Goal: Task Accomplishment & Management: Use online tool/utility

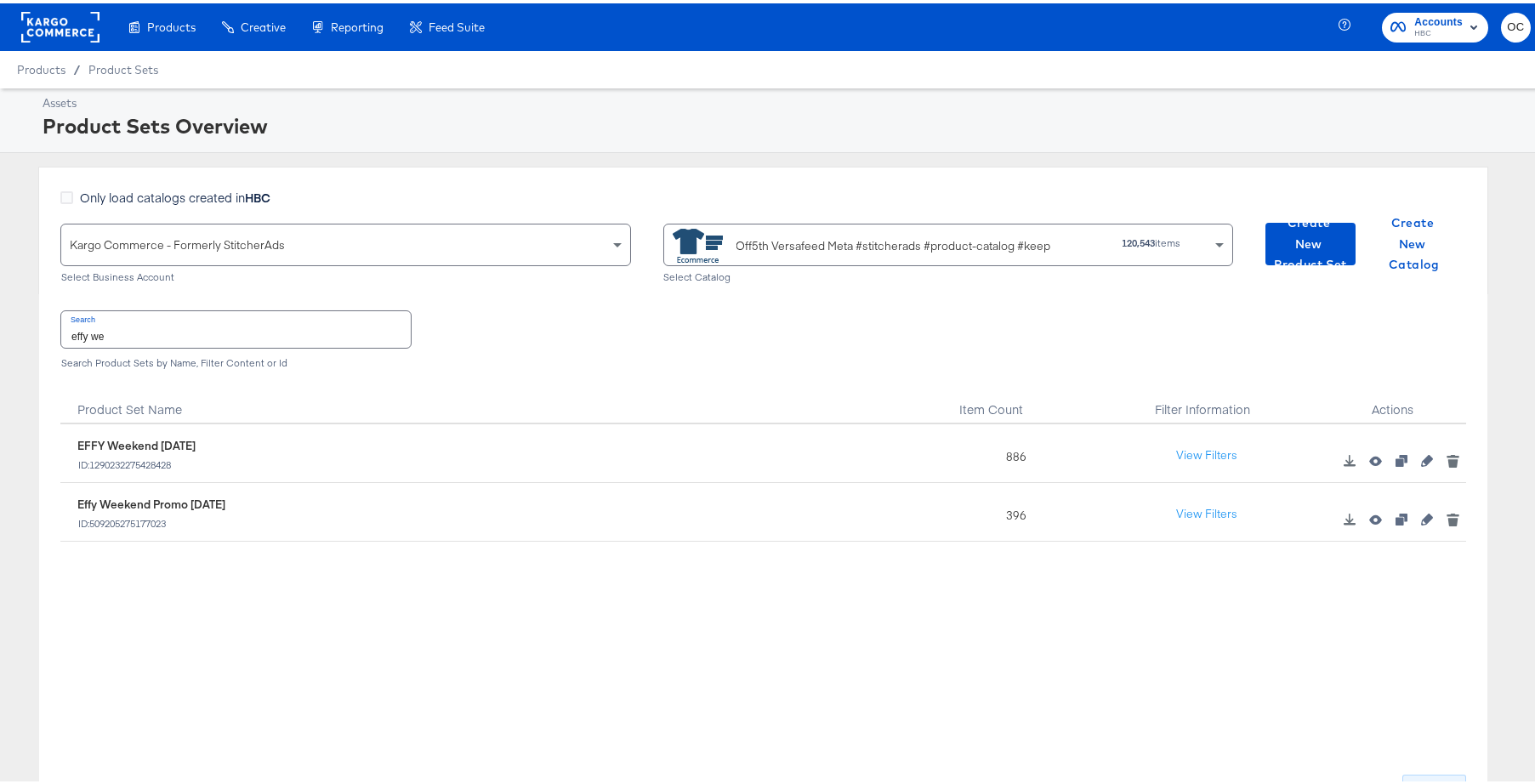
click at [147, 336] on input "effy we" at bounding box center [237, 326] width 350 height 37
type input "designer sale"
click at [1422, 462] on icon "button" at bounding box center [1427, 457] width 12 height 12
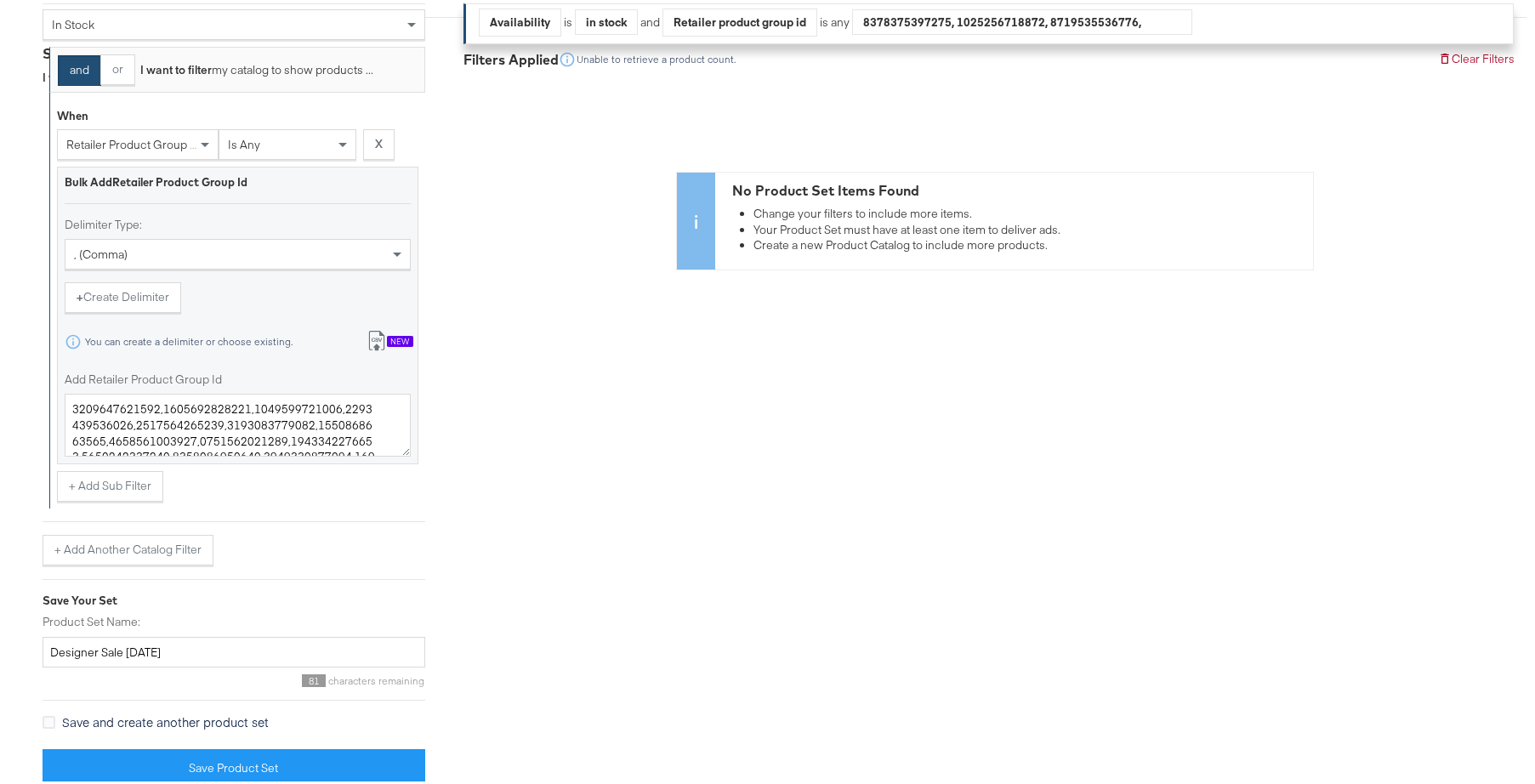
scroll to position [508, 0]
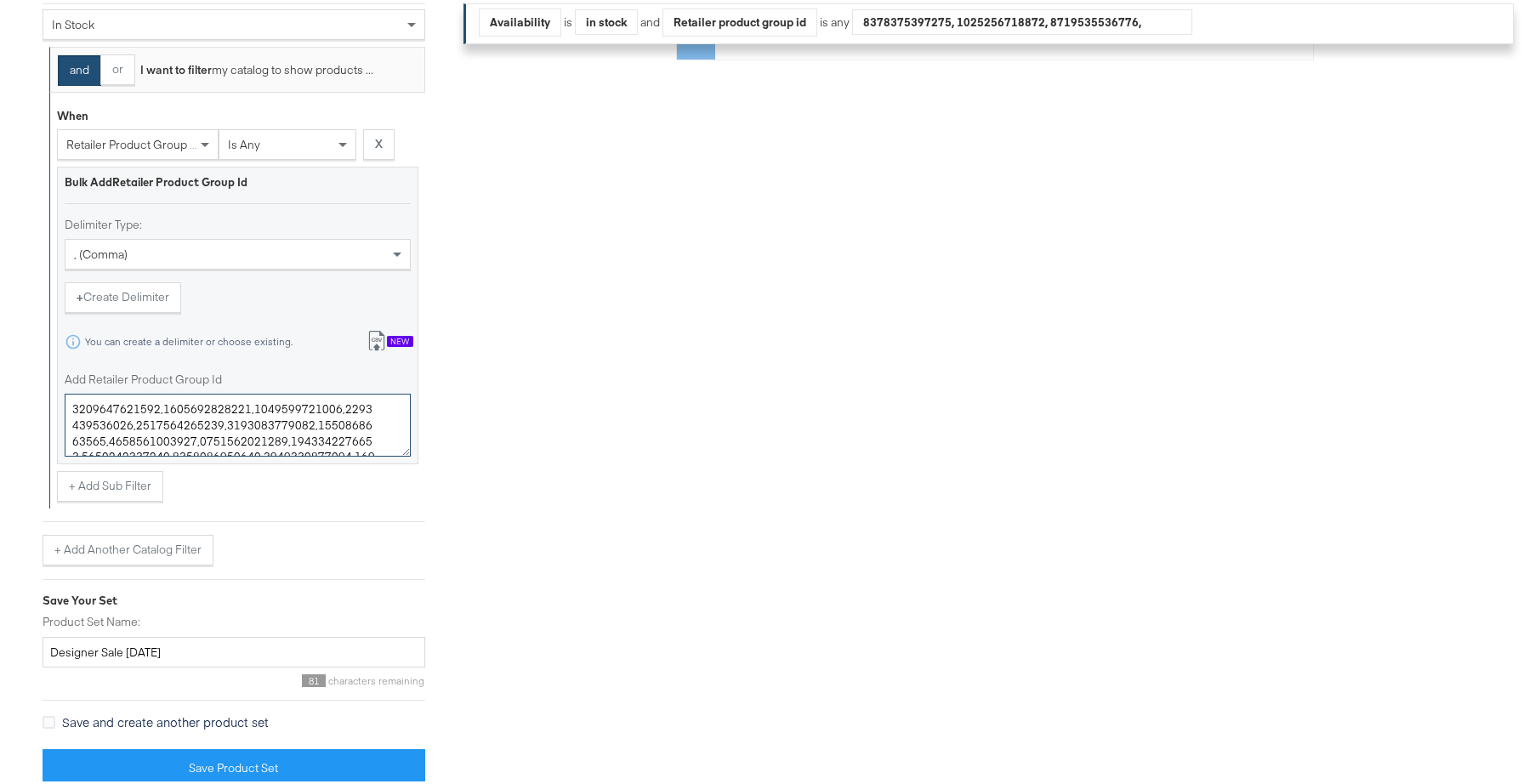
click at [242, 399] on textarea "Add Retailer Product Group Id" at bounding box center [238, 421] width 346 height 63
paste textarea "4203394,0400022732434,0400023057174,0400022725004,0400022712699,0400022818812,0…"
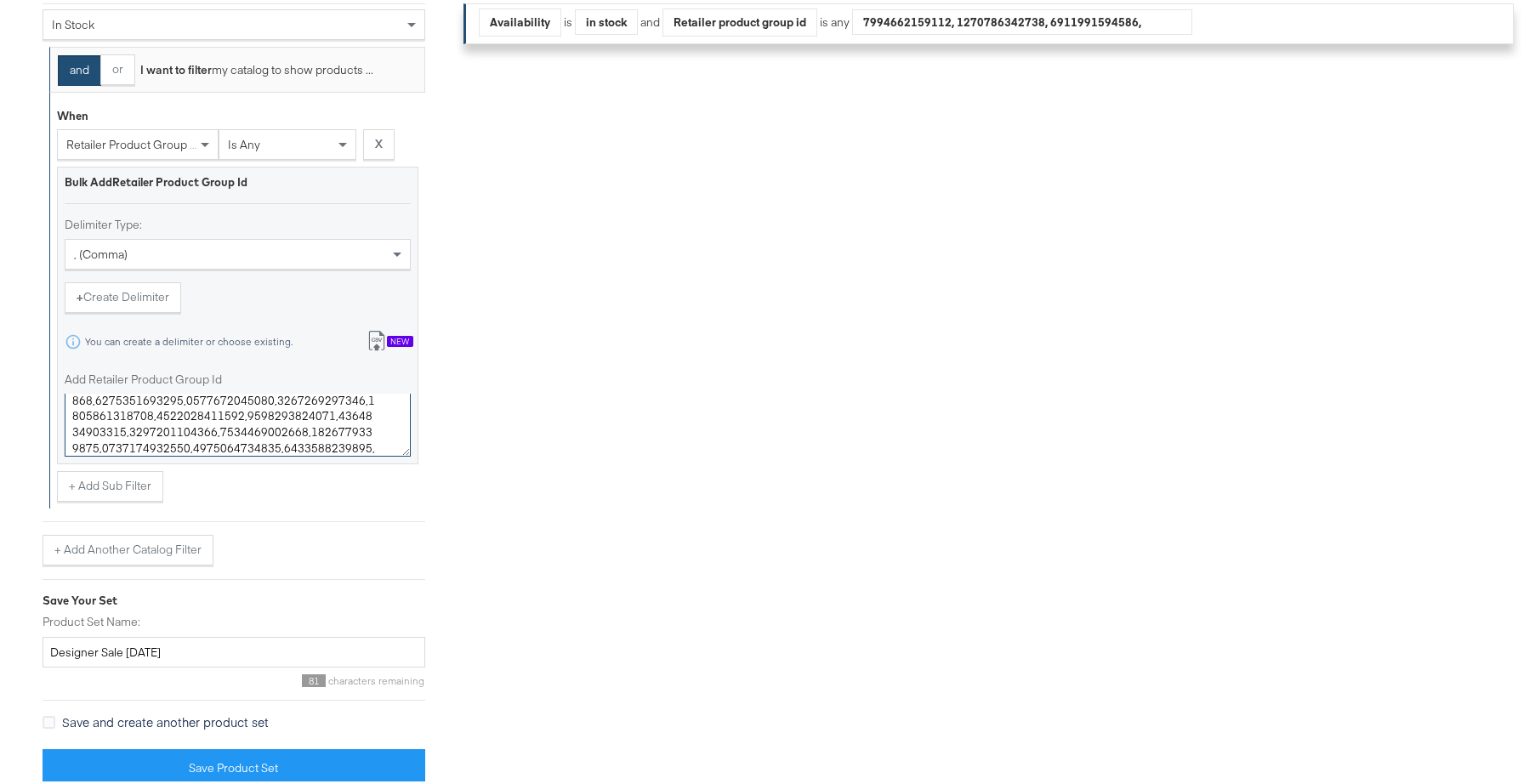
type textarea "0400024203394,0400022732434,0400023057174,0400022725004,0400022712699,040002281…"
drag, startPoint x: 148, startPoint y: 648, endPoint x: 129, endPoint y: 648, distance: 19.0
click at [129, 648] on input "Designer Sale [DATE]" at bounding box center [234, 649] width 383 height 31
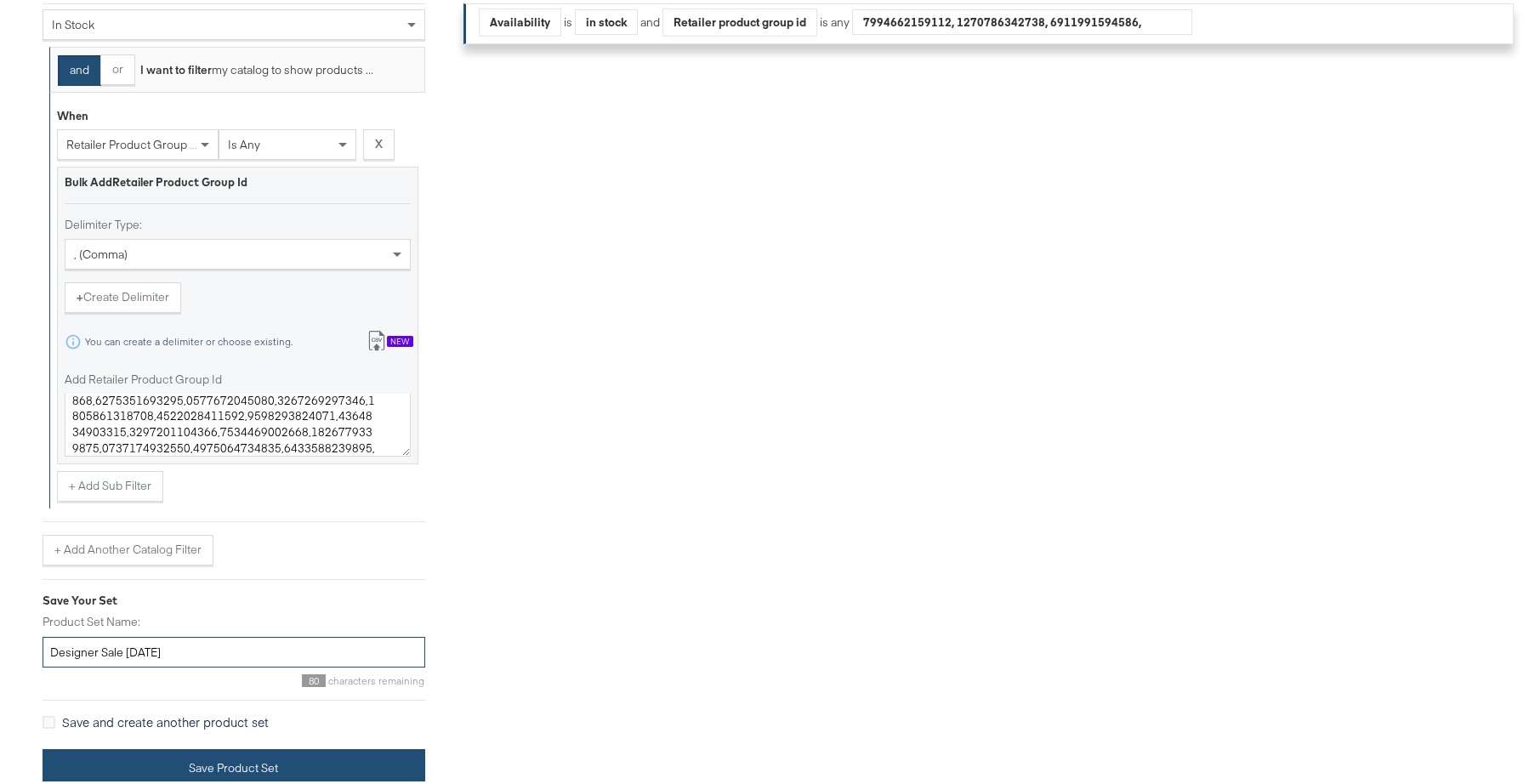
type input "Designer Sale [DATE]"
click at [211, 752] on button "Save Product Set" at bounding box center [234, 764] width 383 height 38
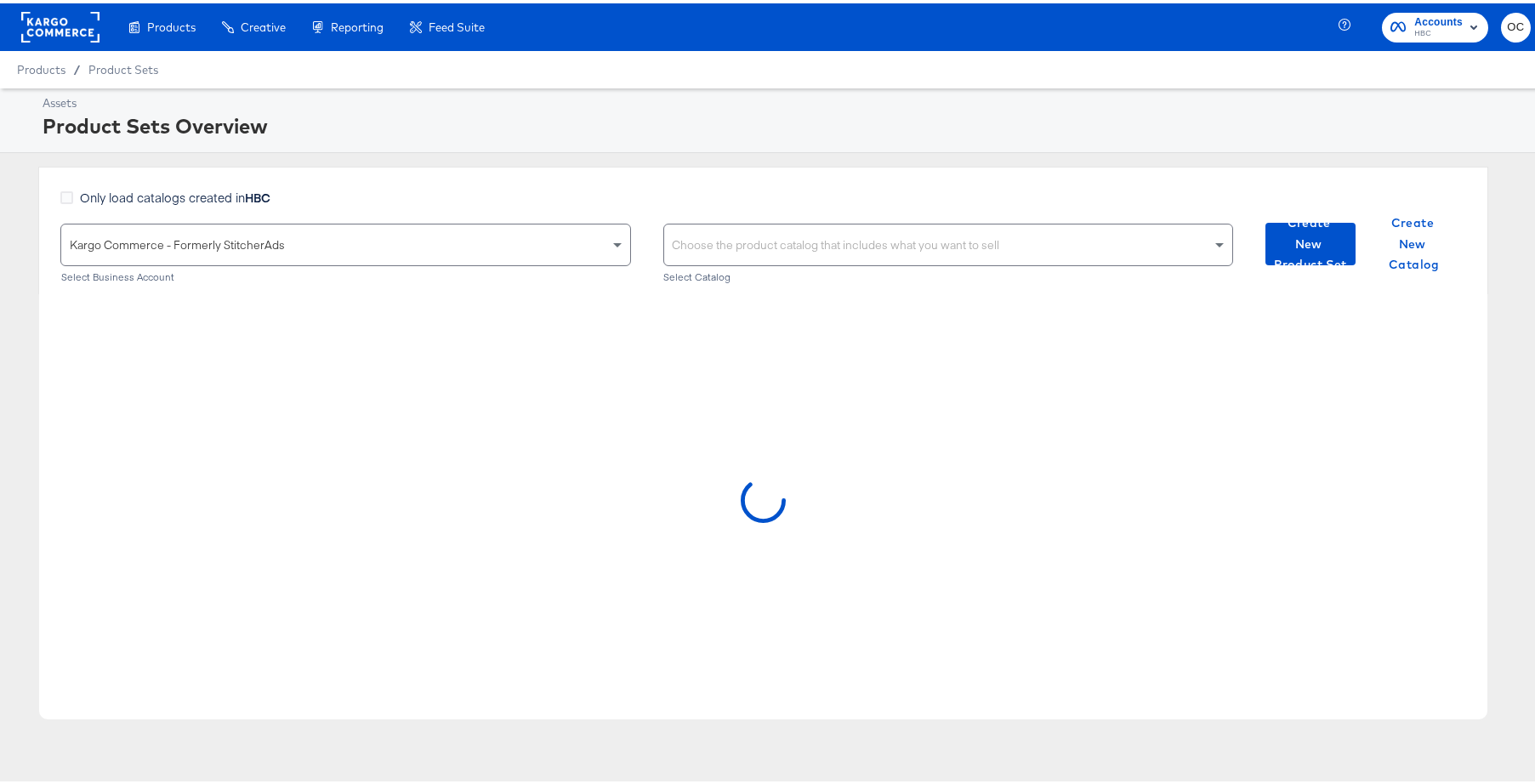
click at [522, 154] on div "Assets Product Sets Overview Only load catalogs created in HBC Kargo Commerce -…" at bounding box center [774, 420] width 1548 height 671
click at [446, 168] on div "Only load catalogs created in HBC Kargo Commerce - Formerly StitcherAds Select …" at bounding box center [763, 227] width 1450 height 128
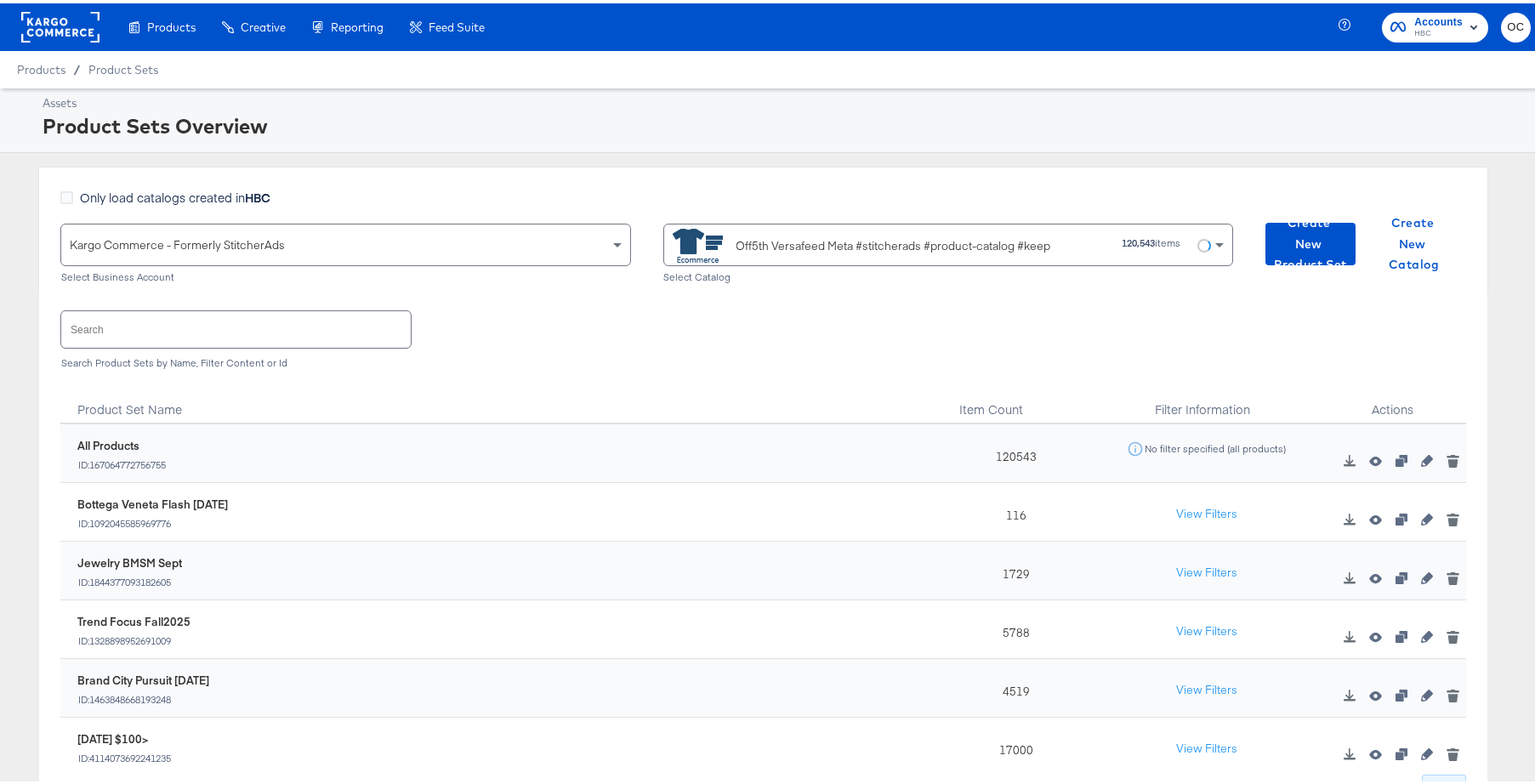
click at [134, 320] on input "text" at bounding box center [237, 326] width 350 height 37
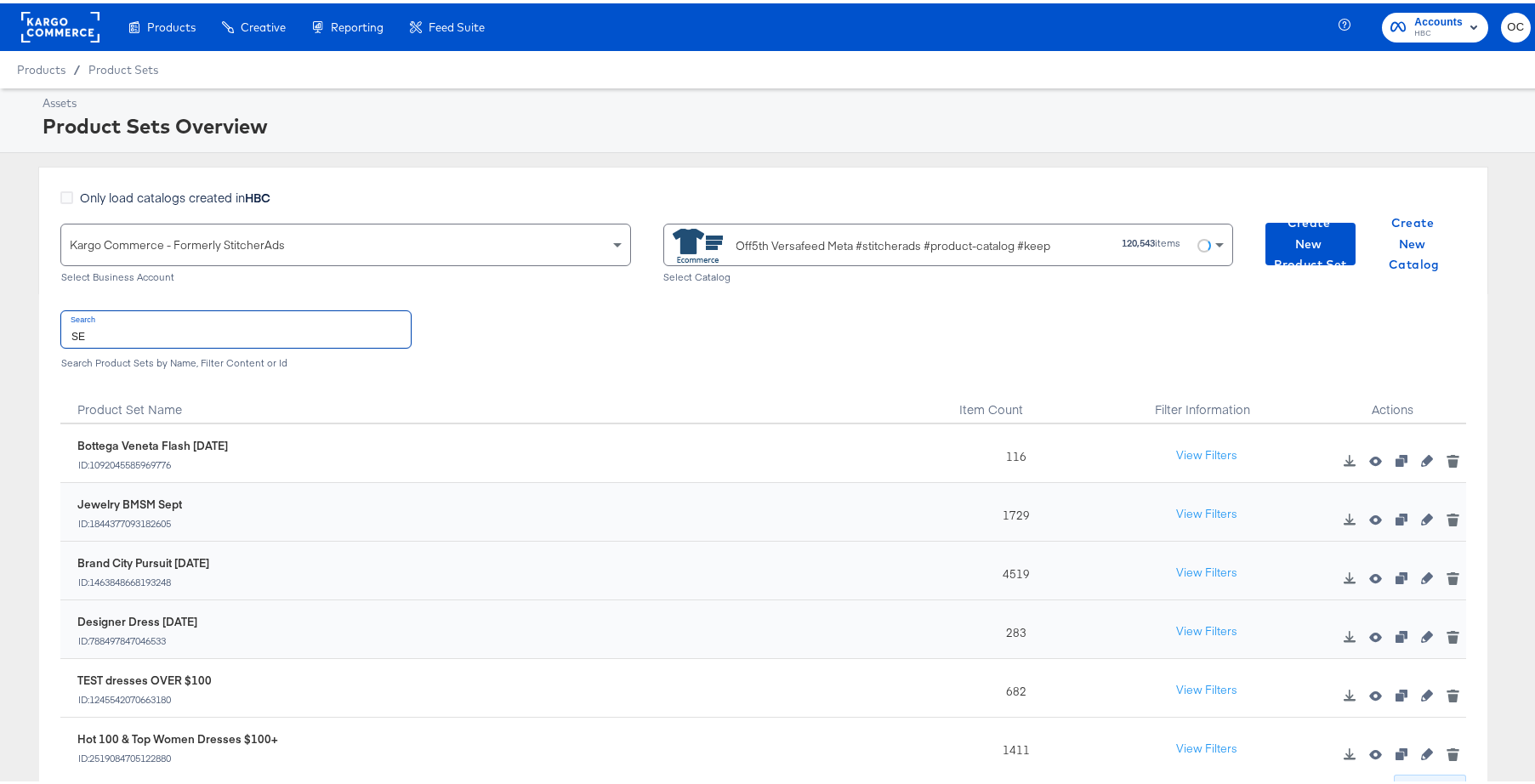
type input "S"
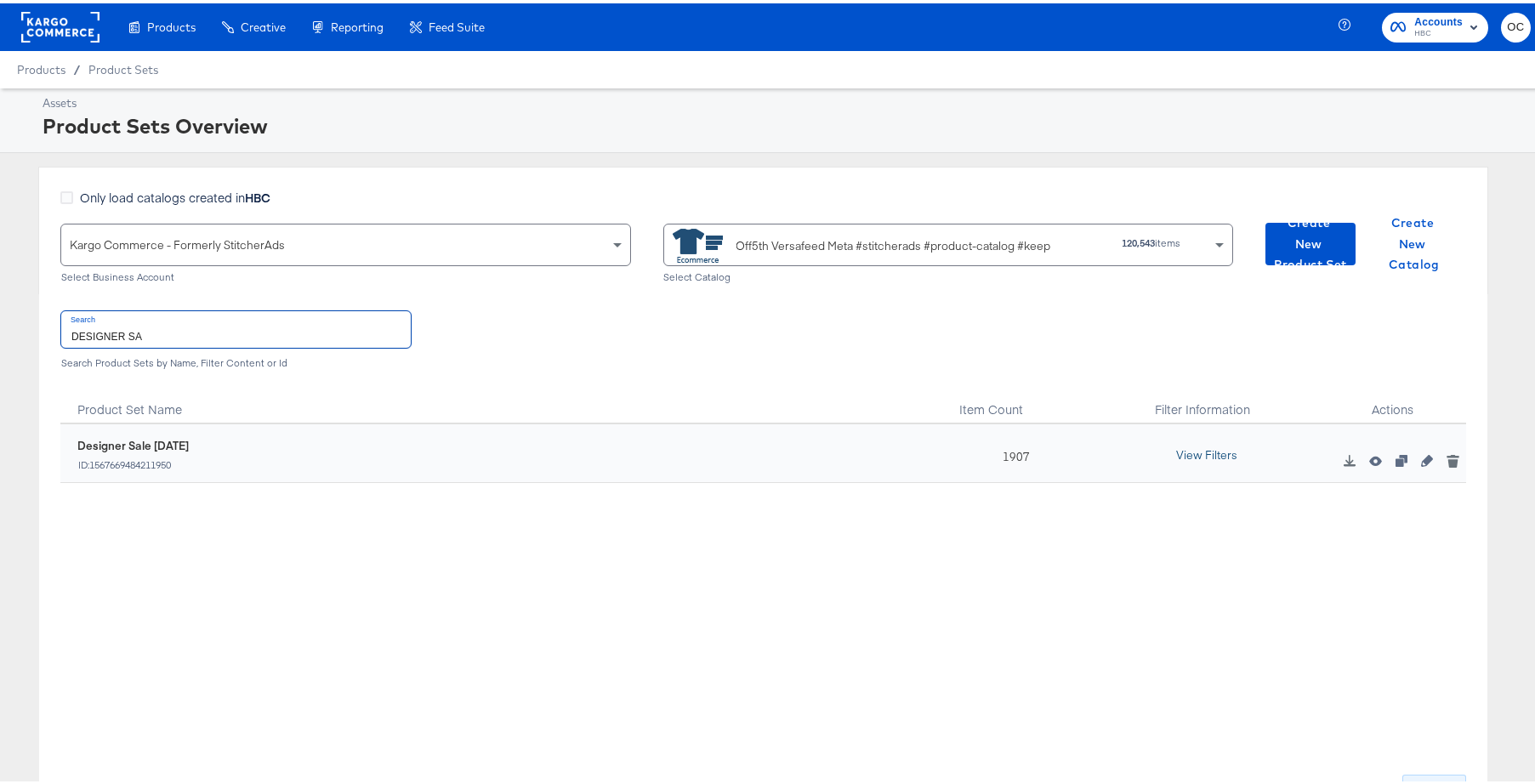
type input "DESIGNER SA"
click at [1213, 448] on button "View Filters" at bounding box center [1206, 453] width 85 height 30
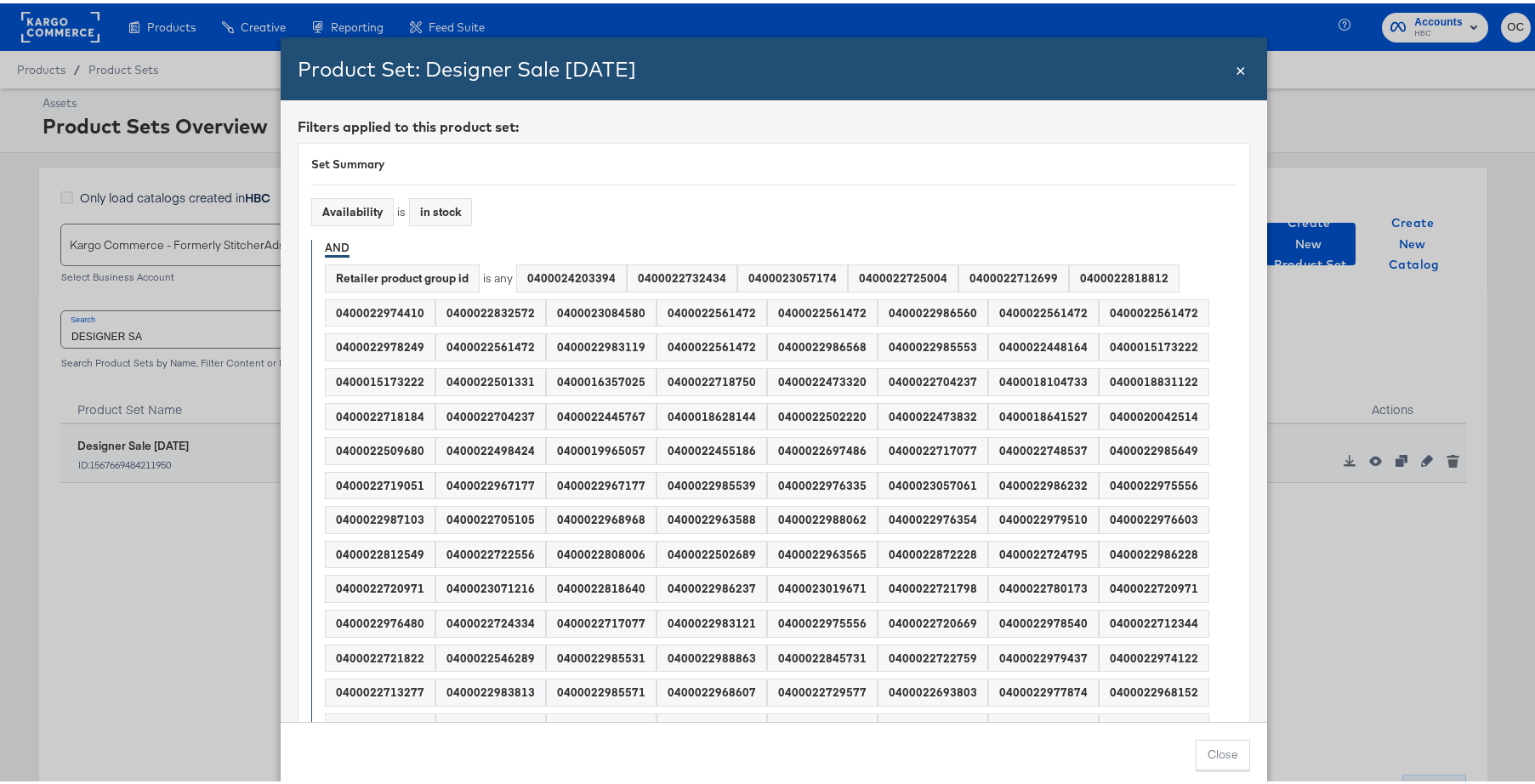
click at [722, 343] on div "0400022561472" at bounding box center [712, 345] width 109 height 27
